Goal: Check status

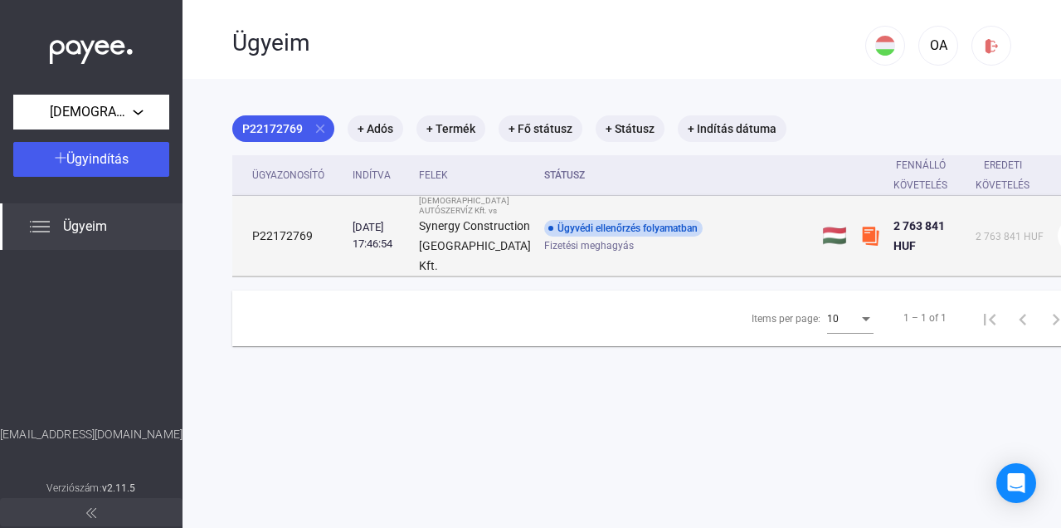
click at [860, 241] on img at bounding box center [870, 236] width 20 height 20
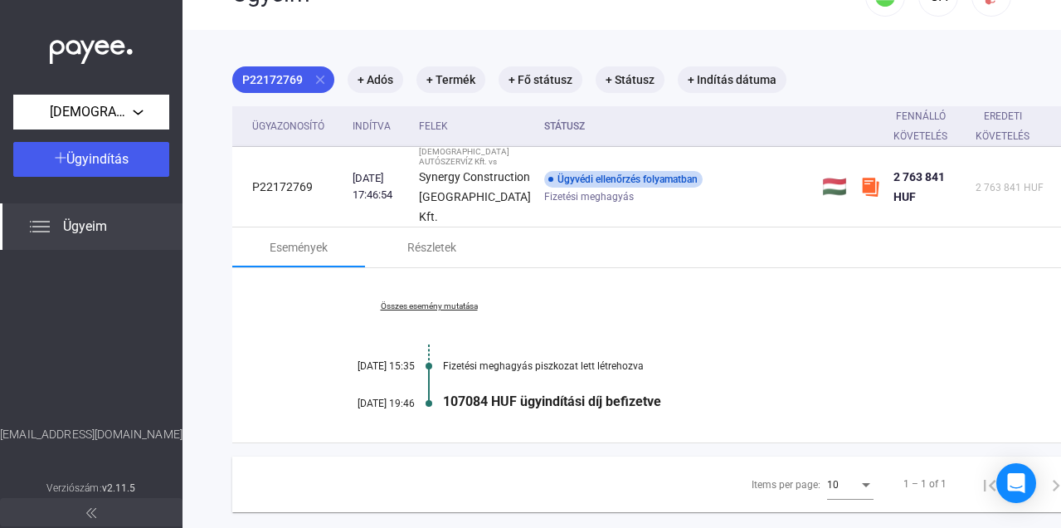
scroll to position [18, 0]
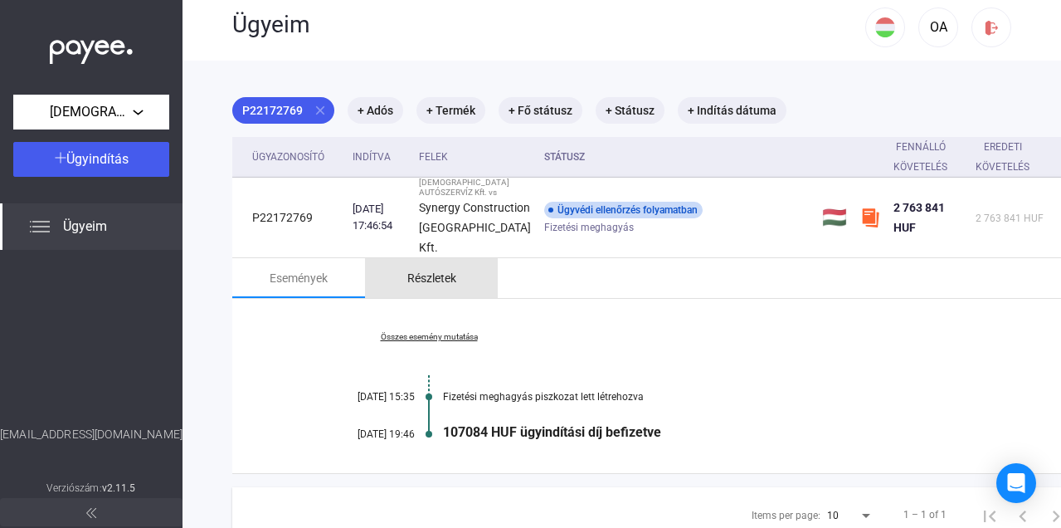
click at [437, 285] on div "Részletek" at bounding box center [431, 278] width 49 height 20
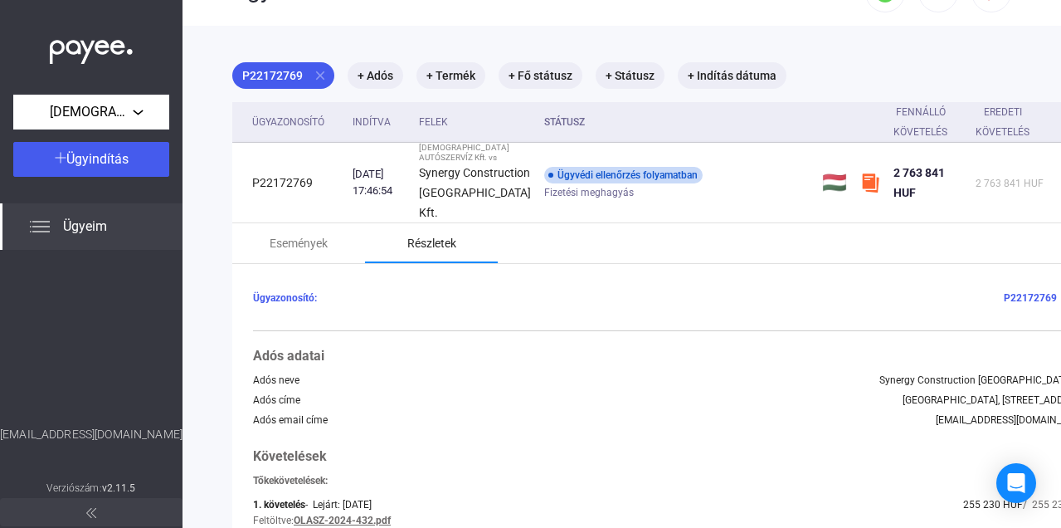
scroll to position [0, 0]
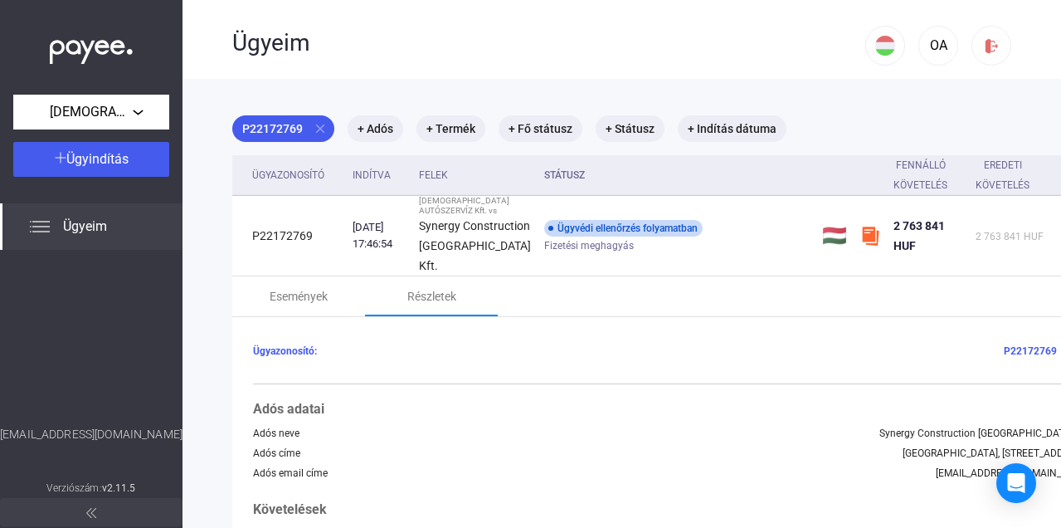
click at [538, 178] on th "Státusz" at bounding box center [677, 175] width 278 height 41
click at [634, 134] on mat-chip "+ Státusz" at bounding box center [630, 128] width 69 height 27
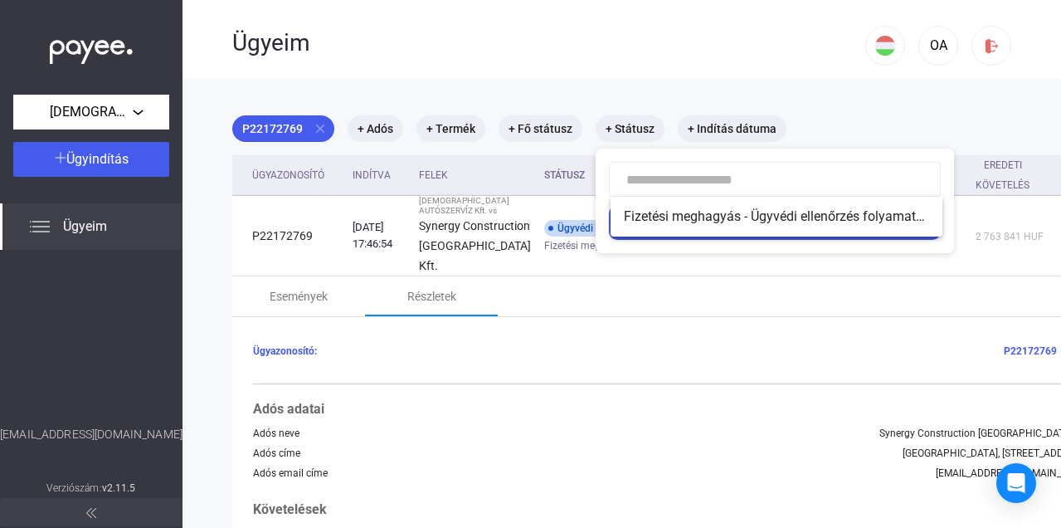
click at [608, 57] on div at bounding box center [530, 264] width 1061 height 528
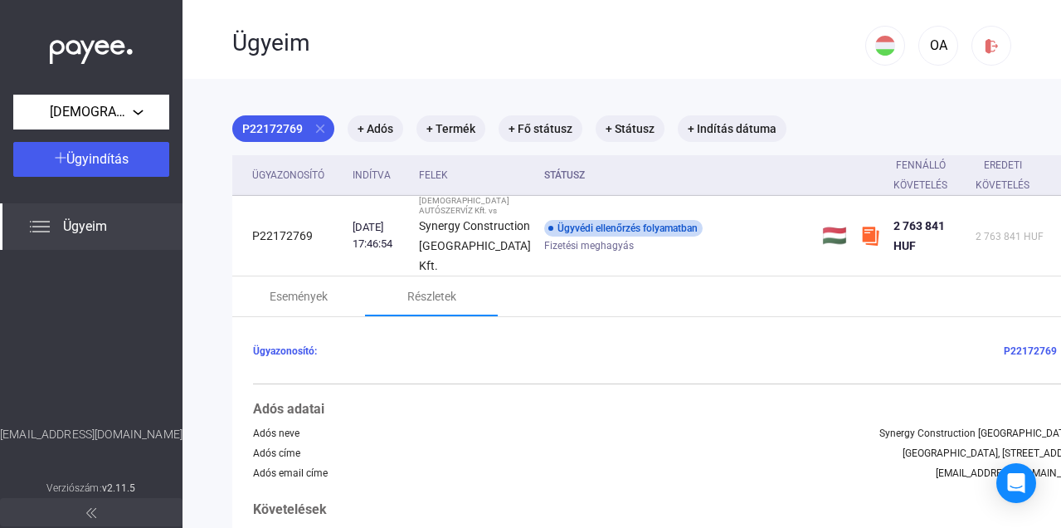
click at [1060, 358] on img at bounding box center [1074, 351] width 17 height 17
click at [1060, 359] on img at bounding box center [1074, 351] width 17 height 17
click at [1060, 360] on img at bounding box center [1074, 351] width 17 height 17
click at [101, 227] on span "Ügyeim" at bounding box center [85, 227] width 44 height 20
